Goal: Task Accomplishment & Management: Use online tool/utility

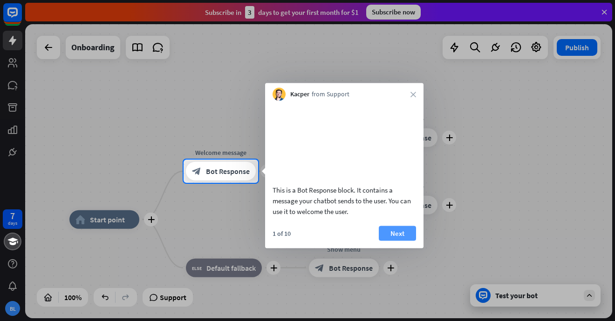
click at [395, 241] on button "Next" at bounding box center [397, 233] width 37 height 15
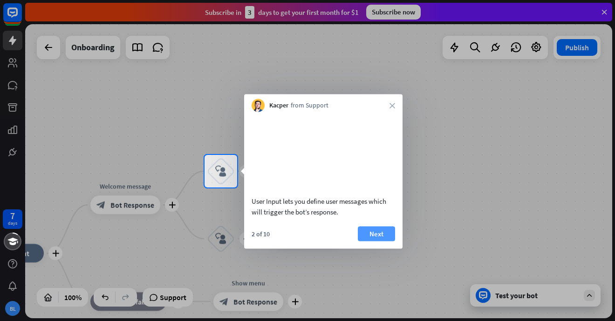
click at [377, 232] on button "Next" at bounding box center [376, 233] width 37 height 15
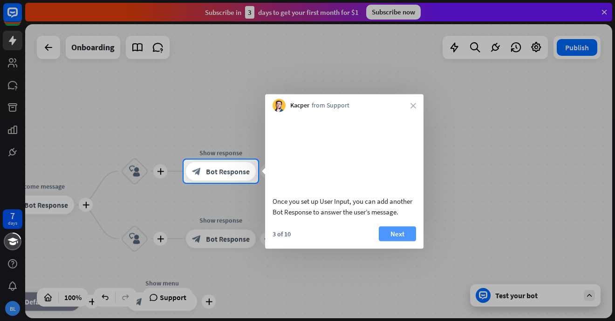
click at [390, 234] on button "Next" at bounding box center [397, 233] width 37 height 15
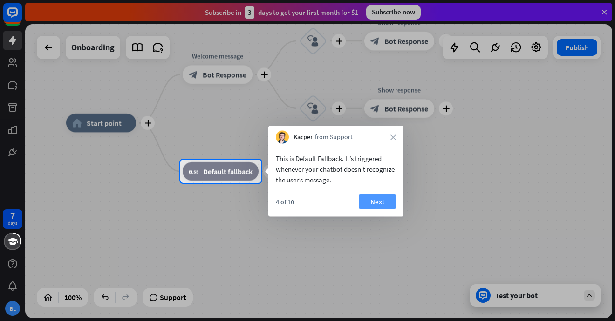
click at [387, 201] on button "Next" at bounding box center [376, 202] width 37 height 15
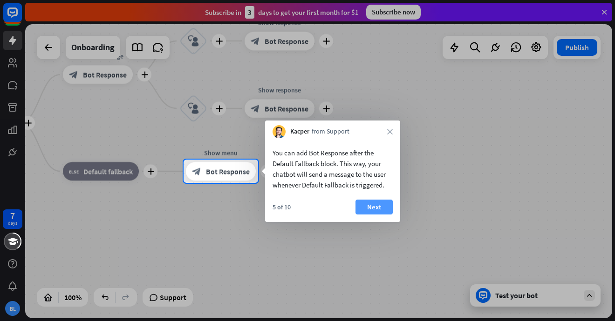
click at [381, 207] on button "Next" at bounding box center [373, 207] width 37 height 15
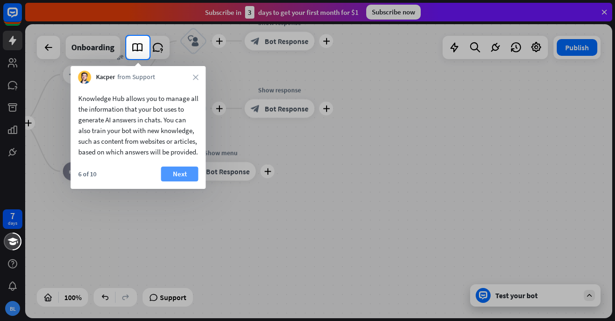
click at [183, 182] on button "Next" at bounding box center [179, 174] width 37 height 15
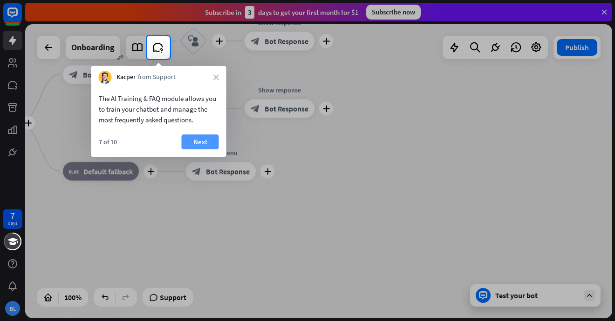
click at [201, 140] on button "Next" at bounding box center [200, 142] width 37 height 15
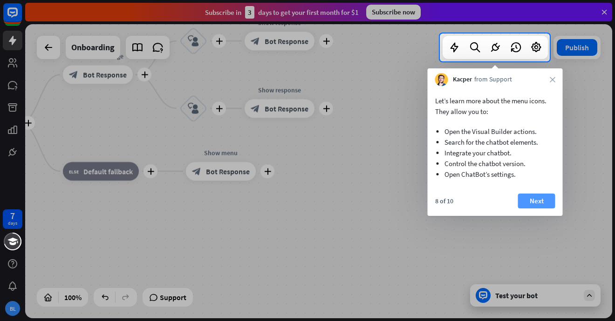
click at [544, 202] on button "Next" at bounding box center [536, 201] width 37 height 15
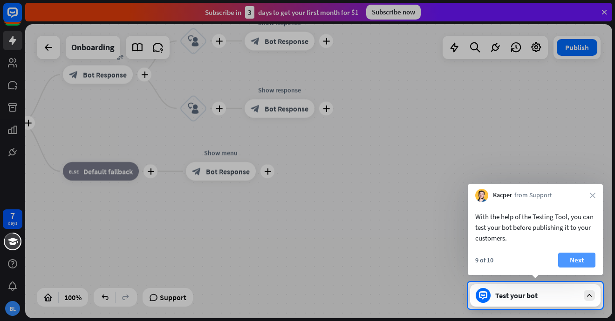
click at [572, 261] on button "Next" at bounding box center [576, 260] width 37 height 15
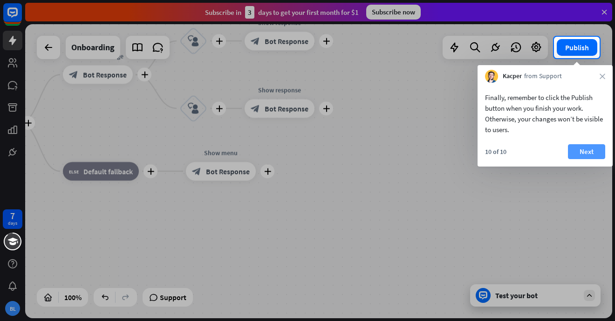
click at [585, 157] on button "Next" at bounding box center [586, 151] width 37 height 15
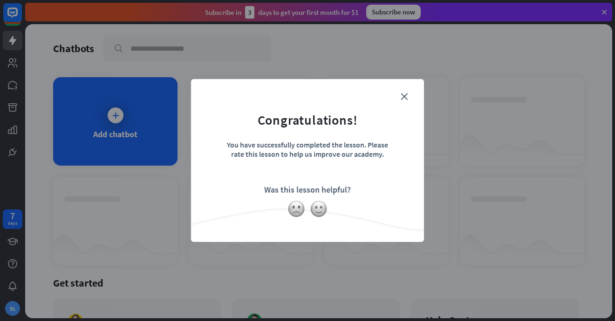
click at [400, 101] on form "Congratulations! You have successfully completed the lesson. Please rate this l…" at bounding box center [308, 146] width 210 height 111
click at [297, 207] on img at bounding box center [296, 209] width 18 height 18
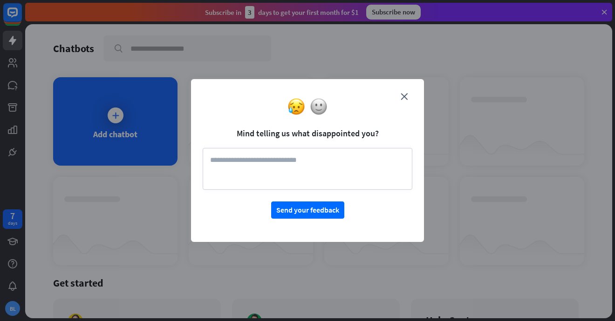
click at [403, 100] on div at bounding box center [307, 107] width 233 height 18
click at [403, 95] on icon "close" at bounding box center [403, 96] width 7 height 7
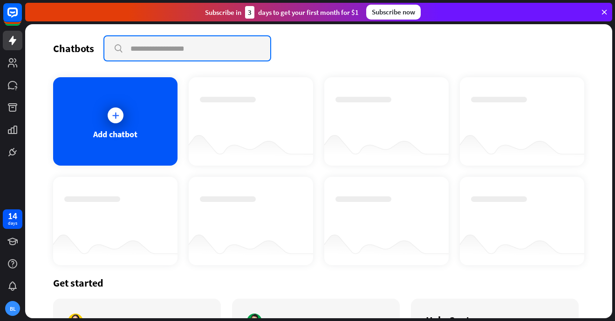
click at [174, 49] on input "text" at bounding box center [187, 48] width 166 height 24
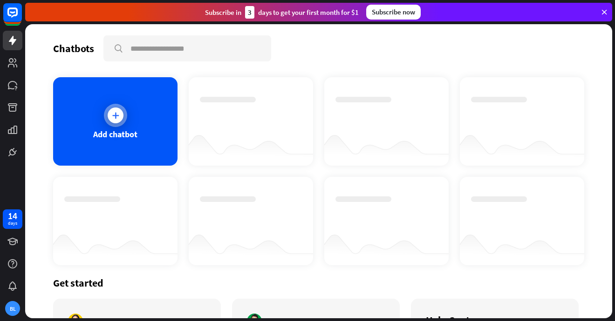
click at [117, 118] on icon at bounding box center [115, 115] width 9 height 9
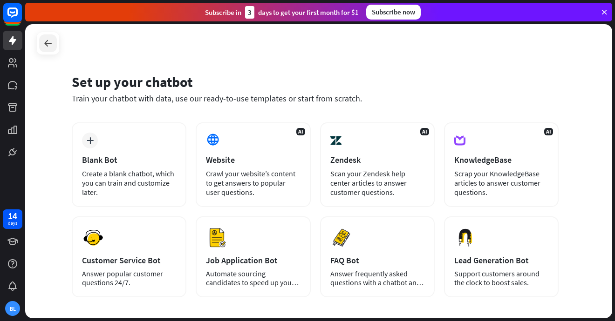
click at [53, 46] on icon at bounding box center [47, 43] width 11 height 11
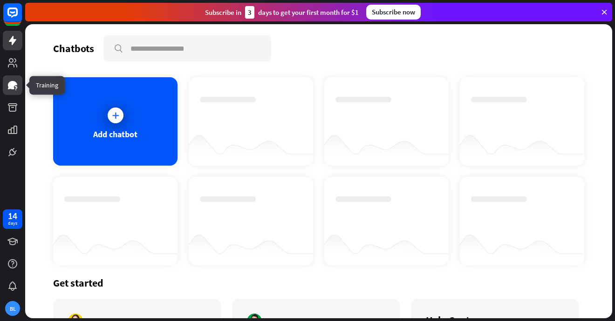
click at [14, 87] on icon at bounding box center [12, 85] width 9 height 8
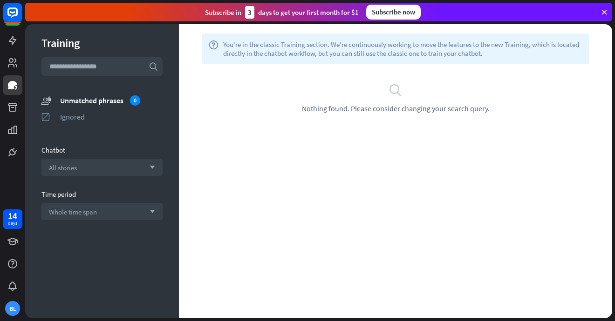
click at [605, 13] on icon at bounding box center [604, 12] width 8 height 8
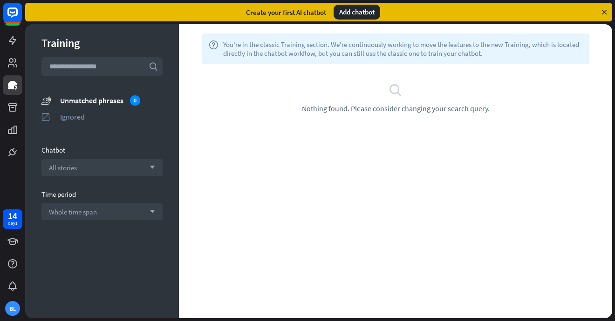
click at [605, 13] on icon at bounding box center [604, 12] width 8 height 8
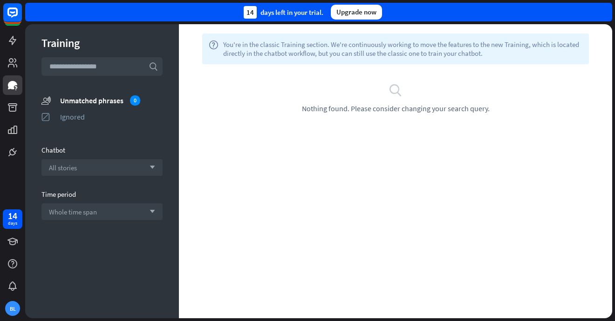
click at [605, 13] on div "14 days left in your trial. Upgrade now" at bounding box center [318, 12] width 587 height 19
click at [11, 63] on icon at bounding box center [12, 62] width 11 height 11
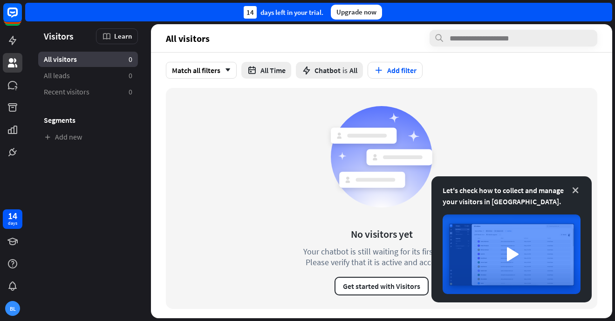
click at [574, 189] on icon at bounding box center [574, 190] width 9 height 9
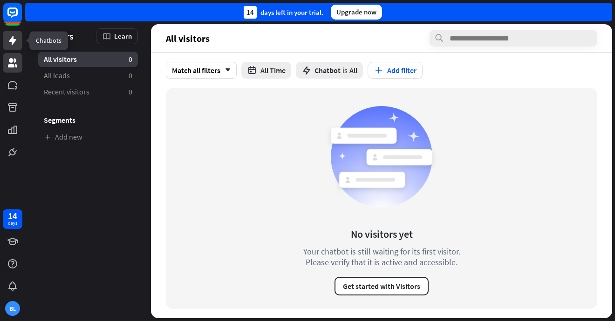
click at [14, 42] on icon at bounding box center [12, 40] width 7 height 9
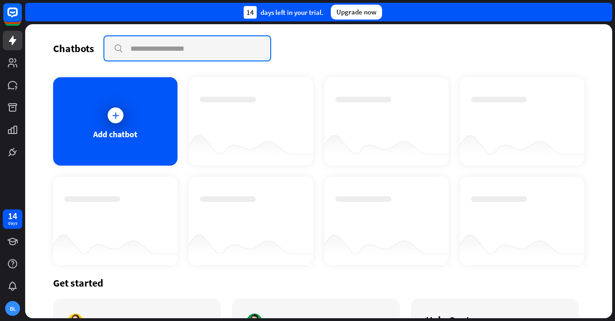
click at [157, 56] on input "text" at bounding box center [187, 48] width 166 height 24
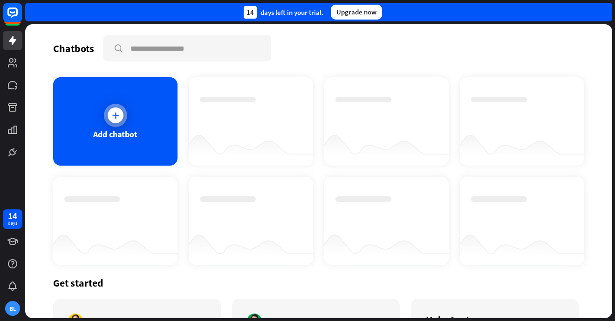
click at [112, 114] on icon at bounding box center [115, 115] width 9 height 9
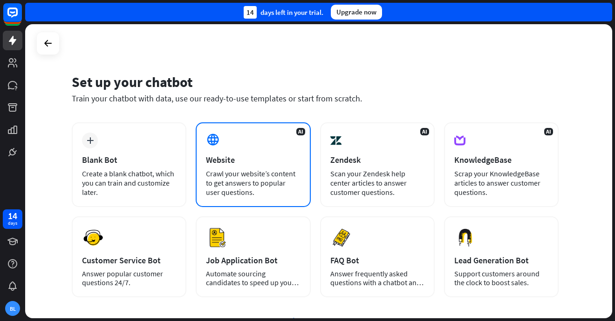
click at [250, 172] on div "Crawl your website’s content to get answers to popular user questions." at bounding box center [253, 183] width 94 height 28
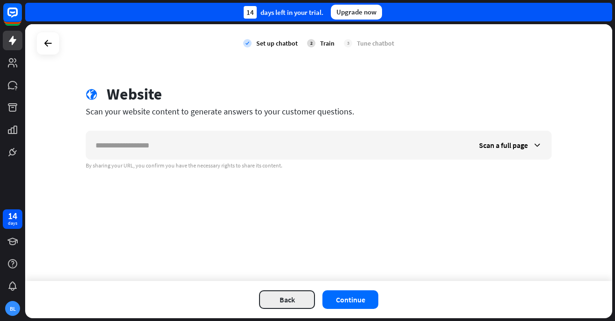
click at [292, 301] on button "Back" at bounding box center [287, 300] width 56 height 19
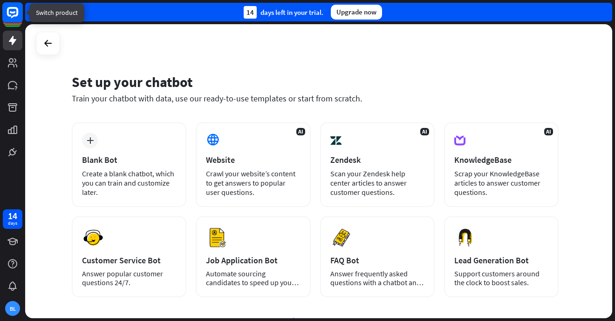
click at [14, 10] on rect at bounding box center [12, 12] width 20 height 20
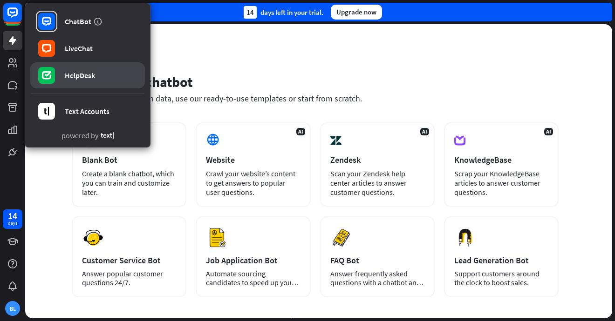
click at [88, 77] on div "HelpDesk" at bounding box center [80, 75] width 30 height 9
